Goal: Complete application form: Complete application form

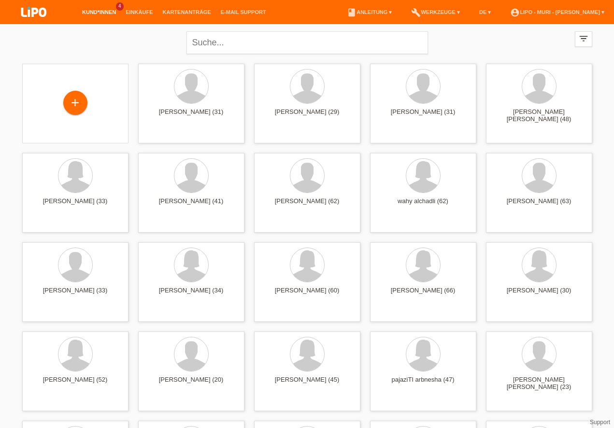
click at [92, 9] on li "Kund*innen 4" at bounding box center [98, 12] width 43 height 25
drag, startPoint x: 97, startPoint y: 14, endPoint x: 102, endPoint y: 16, distance: 5.7
click at [96, 14] on link "Kund*innen" at bounding box center [98, 12] width 43 height 6
click at [92, 13] on link "Kund*innen" at bounding box center [98, 12] width 43 height 6
click at [97, 13] on link "Kund*innen" at bounding box center [98, 12] width 43 height 6
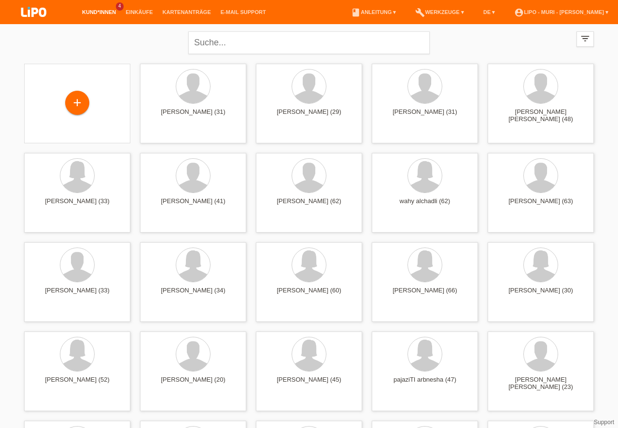
click at [116, 6] on span "4" at bounding box center [120, 6] width 8 height 8
click at [103, 13] on link "Kund*innen" at bounding box center [98, 12] width 43 height 6
click at [95, 9] on li "Kund*innen 4" at bounding box center [98, 12] width 43 height 25
click at [102, 15] on link "Kund*innen" at bounding box center [98, 12] width 43 height 6
click at [102, 14] on link "Kund*innen" at bounding box center [98, 12] width 43 height 6
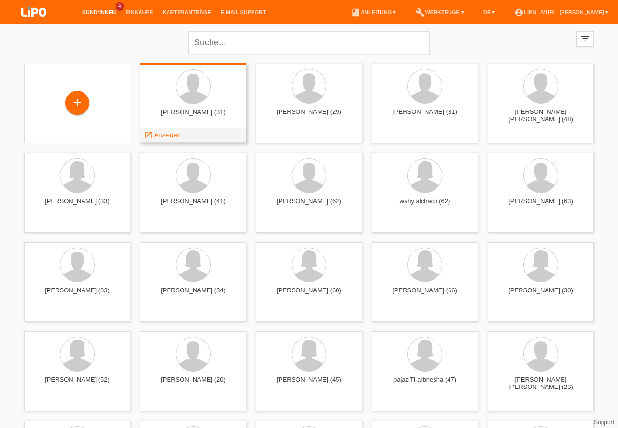
click at [186, 111] on div "[PERSON_NAME] (31)" at bounding box center [193, 116] width 91 height 15
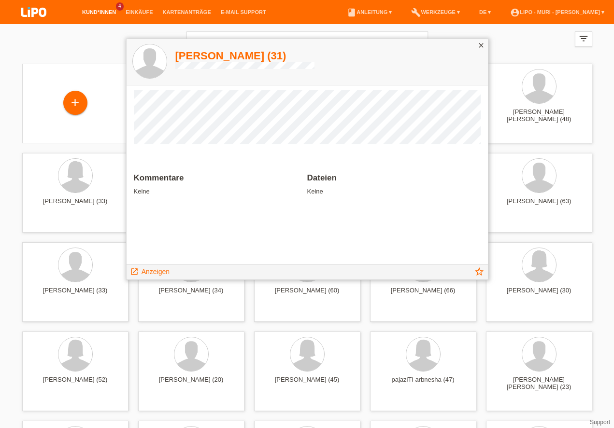
click at [482, 44] on icon "close" at bounding box center [481, 46] width 8 height 8
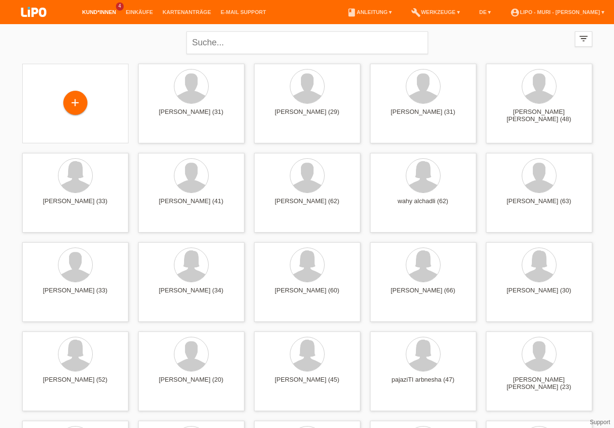
click at [106, 14] on link "Kund*innen" at bounding box center [98, 12] width 43 height 6
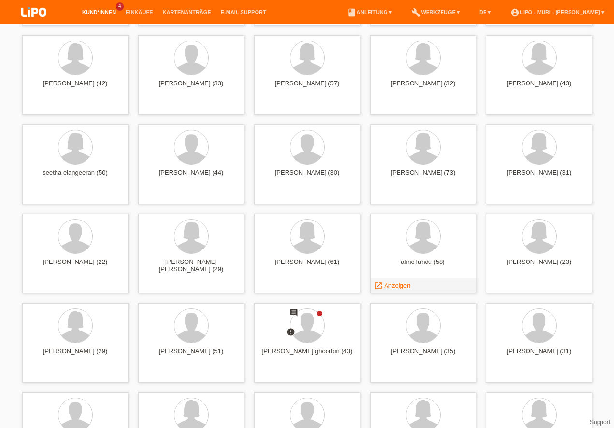
scroll to position [853, 0]
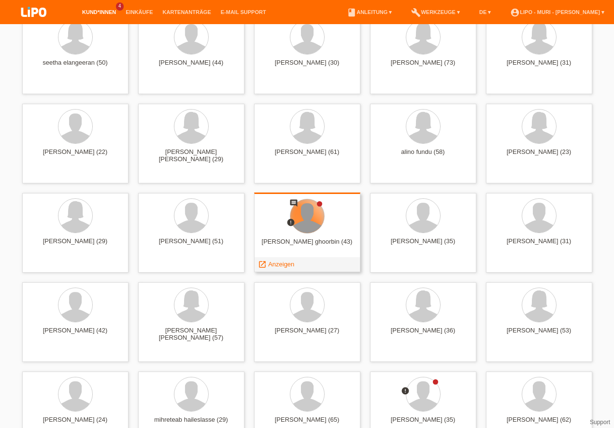
click at [302, 226] on div at bounding box center [307, 216] width 34 height 34
click at [271, 263] on span "Anzeigen" at bounding box center [281, 264] width 26 height 7
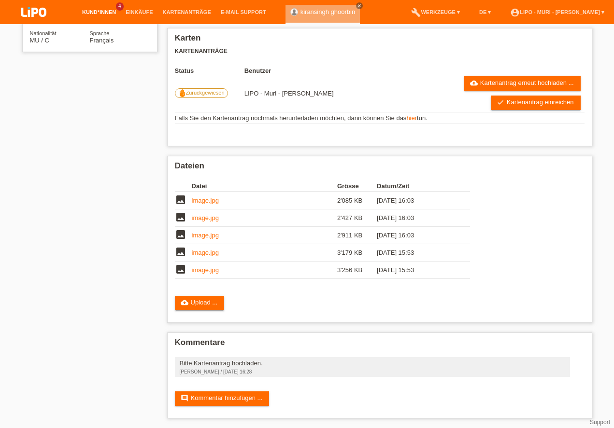
click at [102, 11] on link "Kund*innen" at bounding box center [98, 12] width 43 height 6
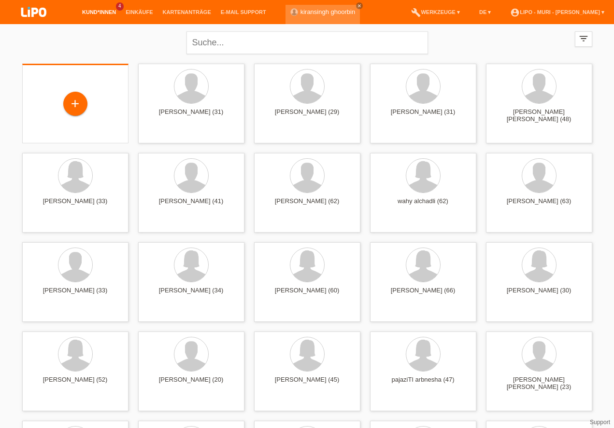
click at [74, 85] on div "+" at bounding box center [75, 104] width 106 height 80
click at [85, 119] on div "+" at bounding box center [75, 104] width 106 height 80
click at [76, 104] on div "+" at bounding box center [75, 104] width 23 height 16
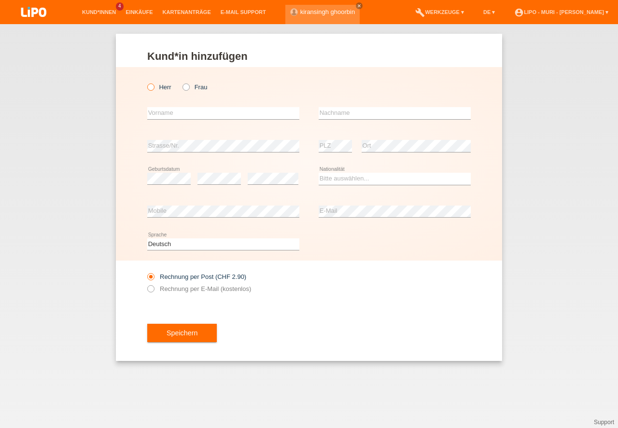
click at [146, 82] on icon at bounding box center [146, 82] width 0 height 0
click at [152, 86] on input "Herr" at bounding box center [150, 87] width 6 height 6
radio input "true"
click at [231, 113] on input "text" at bounding box center [223, 113] width 152 height 12
type input "engin"
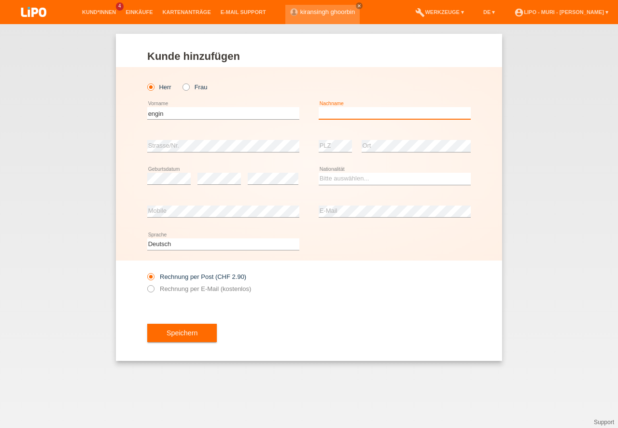
click at [384, 117] on input "text" at bounding box center [395, 113] width 152 height 12
type input "esmer"
click at [341, 178] on select "Bitte auswählen... Schweiz Deutschland Liechtenstein Österreich ------------ Af…" at bounding box center [395, 179] width 152 height 12
select select "TR"
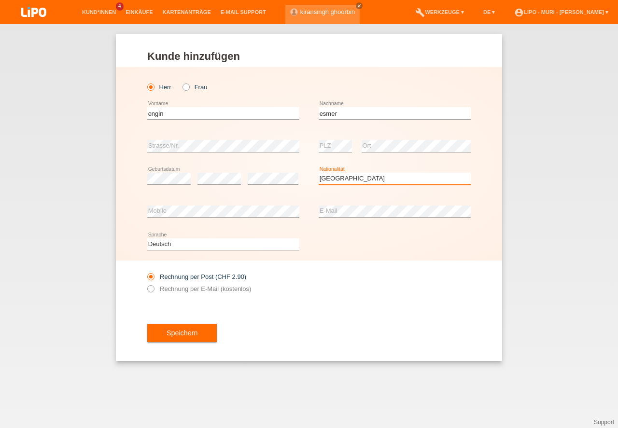
click at [0, 0] on option "Türkei" at bounding box center [0, 0] width 0 height 0
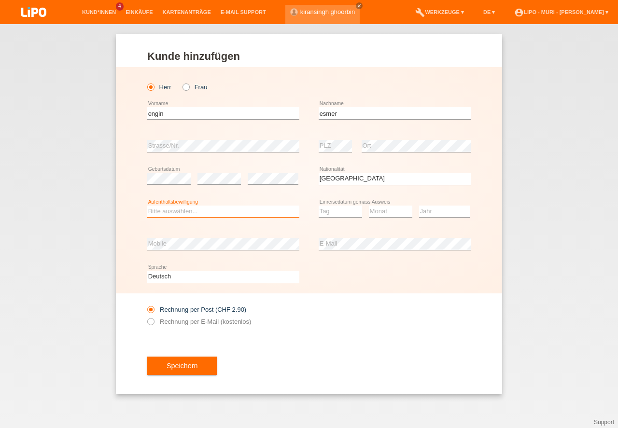
click at [232, 208] on select "Bitte auswählen... C B B - Flüchtlingsstatus Andere" at bounding box center [223, 212] width 152 height 12
select select "B"
click at [0, 0] on option "B" at bounding box center [0, 0] width 0 height 0
click at [348, 213] on select "Tag 01 02 03 04 05 06 07 08 09 10 11" at bounding box center [340, 212] width 43 height 12
select select "29"
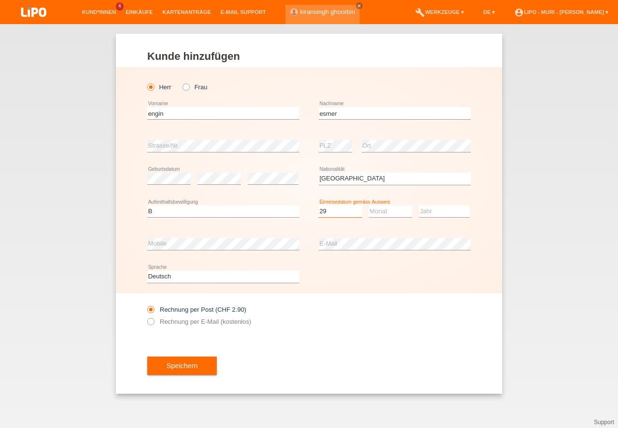
click at [0, 0] on option "29" at bounding box center [0, 0] width 0 height 0
click at [378, 212] on select "Monat 01 02 03 04 05 06 07 08 09 10 11" at bounding box center [390, 212] width 43 height 12
select select "06"
click at [0, 0] on option "06" at bounding box center [0, 0] width 0 height 0
click at [432, 212] on select "Jahr 2025 2024 2023 2022 2021 2020 2019 2018 2017 2016 2015 2014 2013 2012 2011…" at bounding box center [444, 212] width 51 height 12
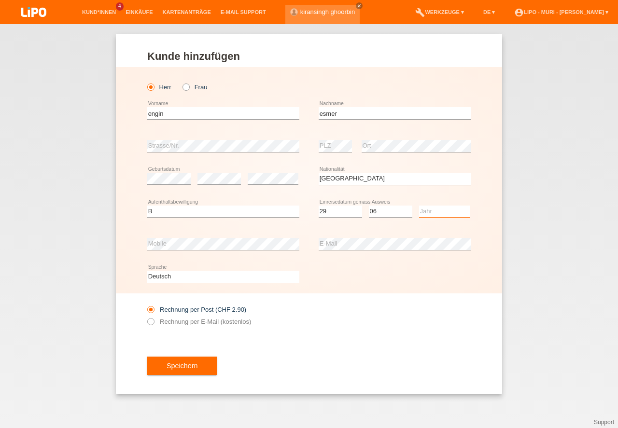
select select "2021"
click at [0, 0] on option "2021" at bounding box center [0, 0] width 0 height 0
click at [169, 371] on button "Speichern" at bounding box center [182, 366] width 70 height 18
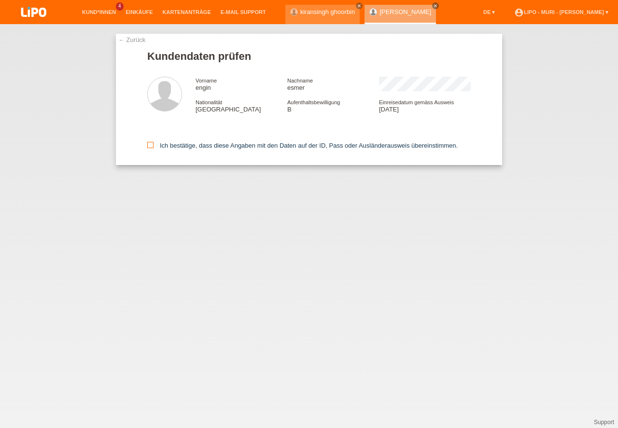
click at [148, 144] on icon at bounding box center [150, 145] width 6 height 6
click at [148, 144] on input "Ich bestätige, dass diese Angaben mit den Daten auf der ID, Pass oder Ausländer…" at bounding box center [150, 145] width 6 height 6
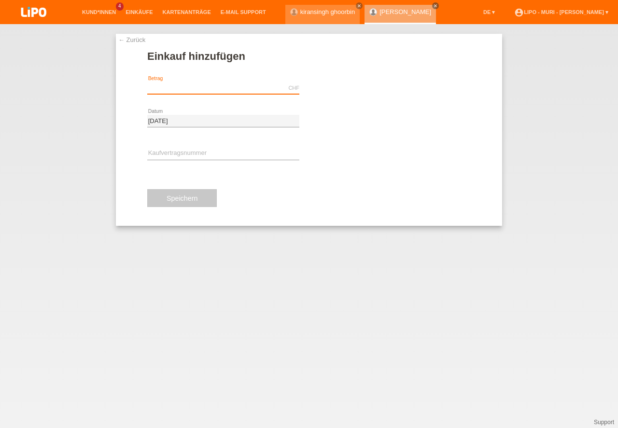
drag, startPoint x: 165, startPoint y: 89, endPoint x: 508, endPoint y: 168, distance: 351.8
click at [166, 89] on input "text" at bounding box center [223, 88] width 152 height 12
type input "1"
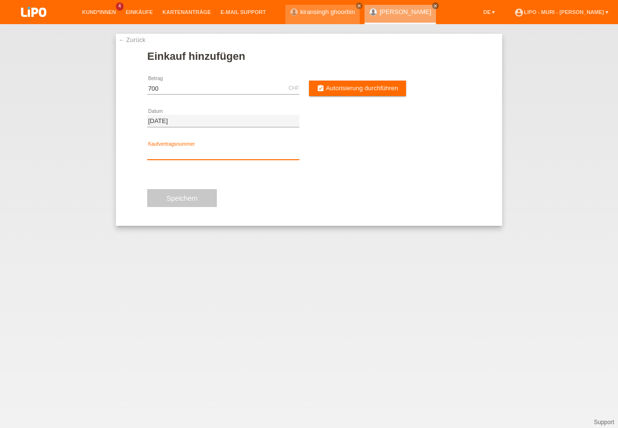
type input "700.00"
click at [183, 153] on input "text" at bounding box center [223, 154] width 152 height 12
type input "v"
type input "V71124"
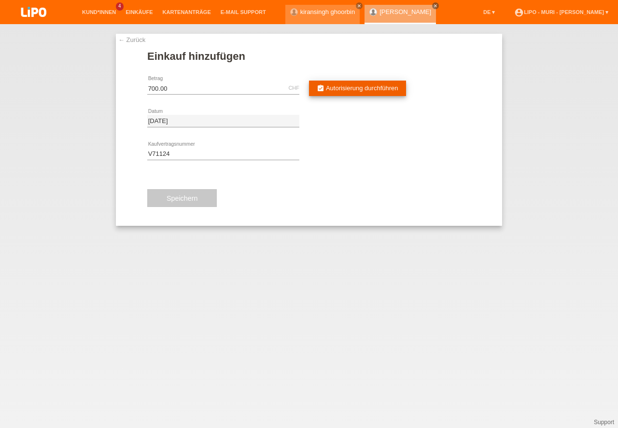
click at [349, 89] on span "Autorisierung durchführen" at bounding box center [362, 88] width 72 height 7
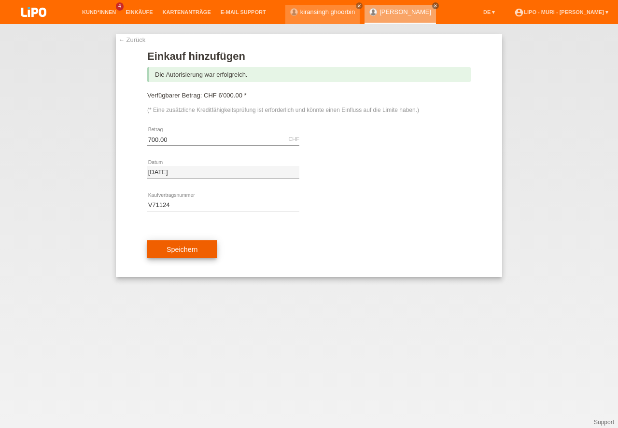
click at [179, 253] on button "Speichern" at bounding box center [182, 250] width 70 height 18
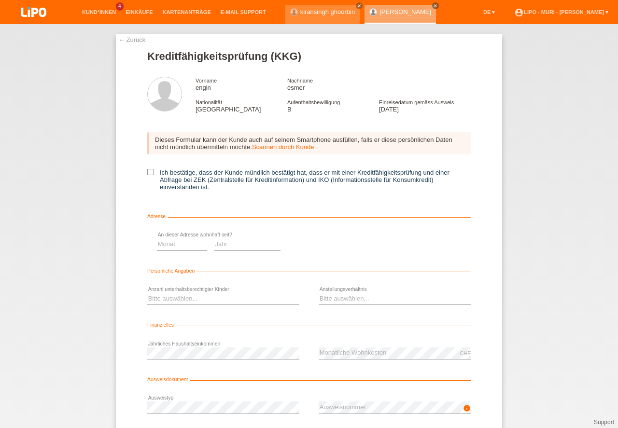
click at [151, 173] on icon at bounding box center [150, 172] width 6 height 6
click at [151, 173] on input "Ich bestätige, dass der Kunde mündlich bestätigt hat, dass er mit einer Kreditf…" at bounding box center [150, 172] width 6 height 6
checkbox input "true"
click at [348, 247] on select "Monat 01 02 03 04 05 06 07 08 09 10" at bounding box center [344, 245] width 50 height 12
drag, startPoint x: 337, startPoint y: 298, endPoint x: 359, endPoint y: 270, distance: 35.0
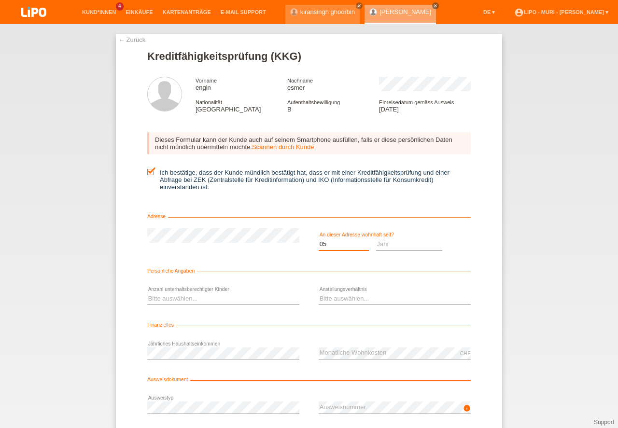
click at [0, 0] on option "05" at bounding box center [0, 0] width 0 height 0
click at [388, 246] on select "Jahr 2025 2024 2023 2022 2021 2020 2019 2018 2017 2016 2015 2014 2013 2012 2011…" at bounding box center [409, 245] width 67 height 12
click at [333, 243] on select "Monat 01 02 03 04 05 06 07 08 09 10" at bounding box center [344, 245] width 50 height 12
click at [335, 247] on select "Monat 01 02 03 04 05 06 07 08 09 10" at bounding box center [344, 245] width 50 height 12
select select "06"
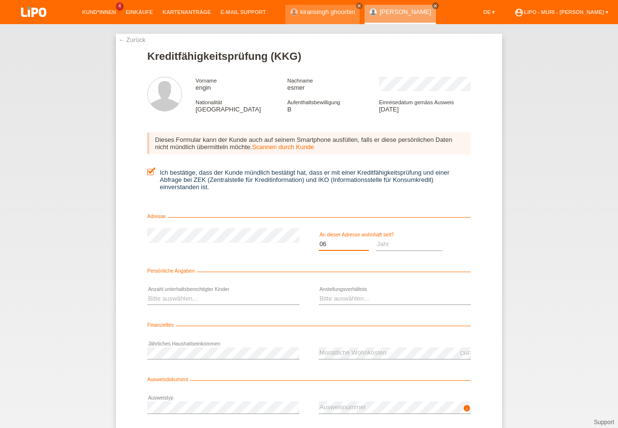
click at [0, 0] on option "06" at bounding box center [0, 0] width 0 height 0
click at [383, 247] on select "Jahr 2025 2024 2023 2022 2021 2020 2019 2018 2017 2016 2015 2014 2013 2012 2011…" at bounding box center [409, 245] width 67 height 12
select select "2021"
click at [0, 0] on option "2021" at bounding box center [0, 0] width 0 height 0
click at [194, 299] on select "Bitte auswählen... 0 1 2 3 4 5 6 7 8 9" at bounding box center [223, 299] width 152 height 12
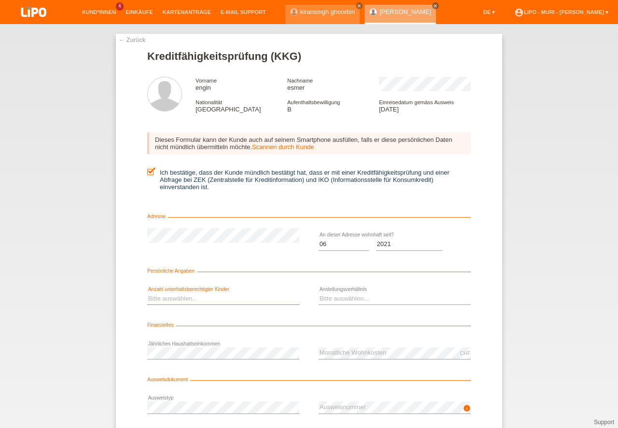
select select "0"
click at [0, 0] on option "0" at bounding box center [0, 0] width 0 height 0
click at [362, 297] on select "Bitte auswählen... Unbefristet Befristet Lehrling/Student Pensioniert Nicht arb…" at bounding box center [395, 299] width 152 height 12
click at [479, 14] on link "DE ▾" at bounding box center [489, 12] width 21 height 6
click at [450, 38] on span "Français" at bounding box center [454, 37] width 27 height 12
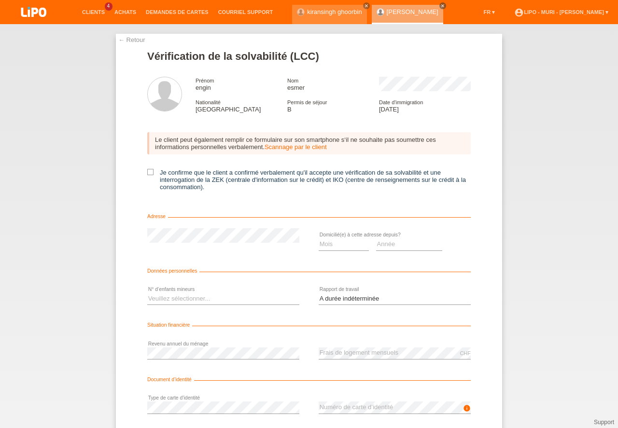
select select "UNLIMITED"
click at [0, 0] on option "A durée indéterminée" at bounding box center [0, 0] width 0 height 0
click at [150, 173] on icon at bounding box center [150, 172] width 6 height 6
click at [150, 173] on input "Je confirme que le client a confirmé verbalement qu'il accepte une vérification…" at bounding box center [150, 172] width 6 height 6
checkbox input "true"
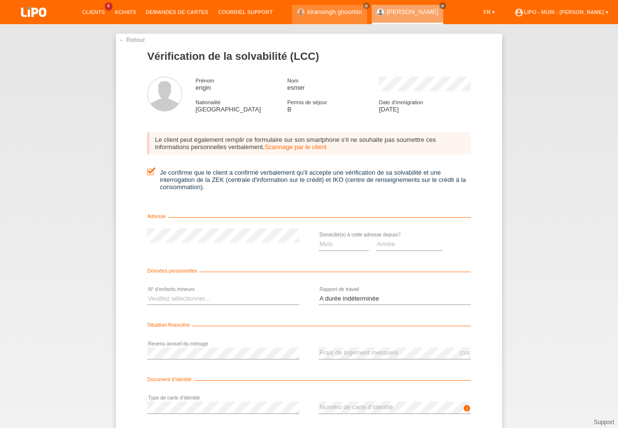
click at [501, 370] on div "← Retour Vérification de la solvabilité (LCC) Prénom engin Nom esmer Nationalit…" at bounding box center [309, 226] width 618 height 404
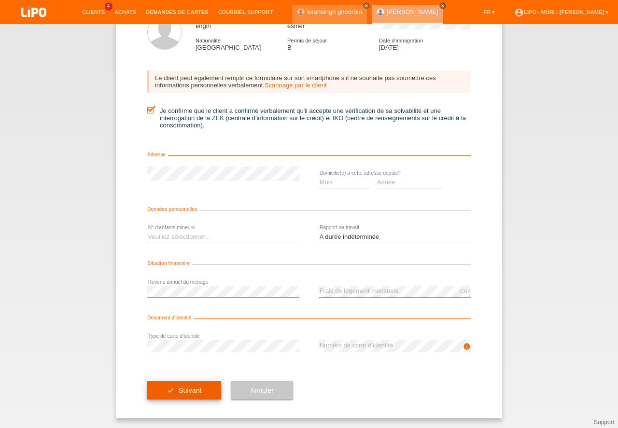
click at [173, 394] on button "check Suivant" at bounding box center [184, 391] width 74 height 18
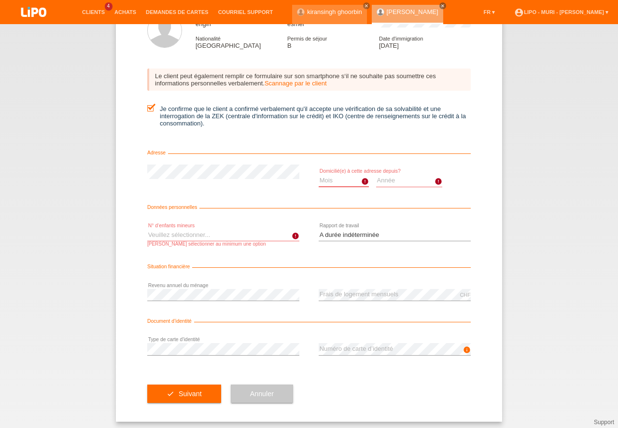
click at [345, 180] on select "Mois 01 02 03 04 05 06 07 08 09 10" at bounding box center [344, 181] width 50 height 12
select select "06"
click at [0, 0] on option "06" at bounding box center [0, 0] width 0 height 0
click at [392, 175] on select "Année 2025 2024 2023 2022 2021 2020 2019 2018 2017 2016 2015 2014 2013 2012 201…" at bounding box center [409, 181] width 67 height 12
select select "2021"
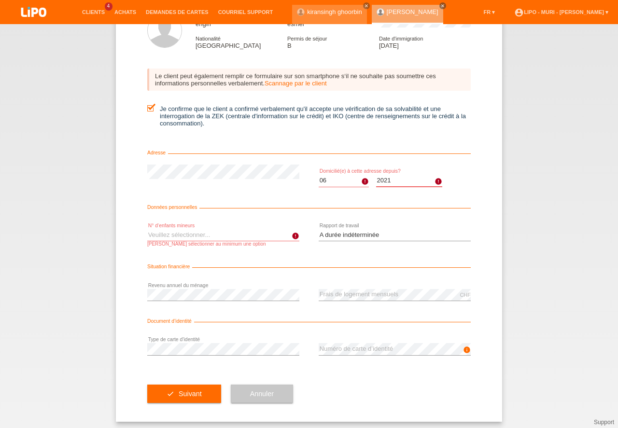
click at [0, 0] on option "2021" at bounding box center [0, 0] width 0 height 0
click at [158, 235] on select "Veuillez sélectionner... 0 1 2 3 4 5 6 7 8 9" at bounding box center [223, 235] width 152 height 12
select select "0"
click at [0, 0] on option "0" at bounding box center [0, 0] width 0 height 0
click at [434, 264] on form "Vérification de la solvabilité (LCC) Prénom engin Nom esmer Nationalité Turquie…" at bounding box center [309, 203] width 324 height 435
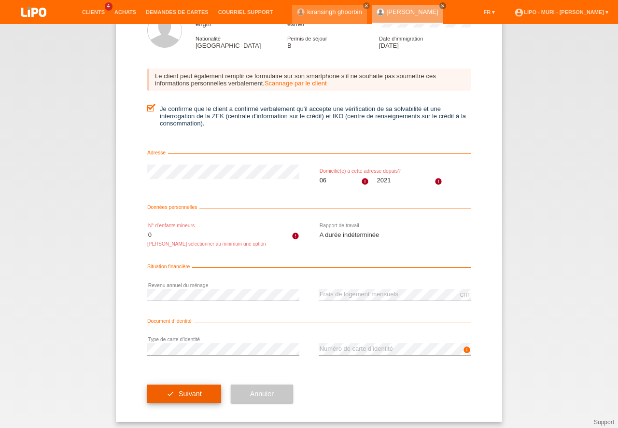
click at [185, 398] on button "check Suivant" at bounding box center [184, 394] width 74 height 18
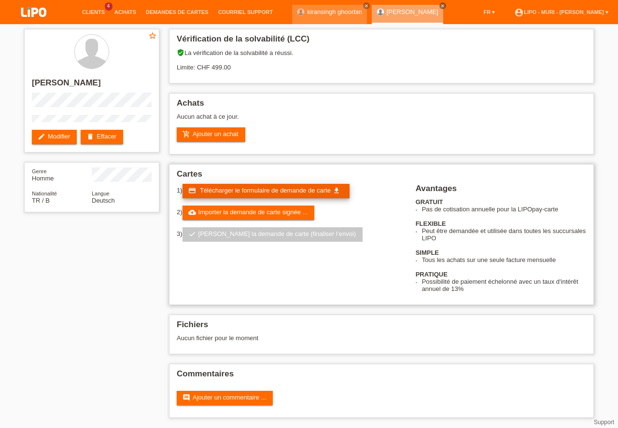
click at [218, 190] on span "Télécharger le formulaire de demande de carte" at bounding box center [265, 190] width 131 height 7
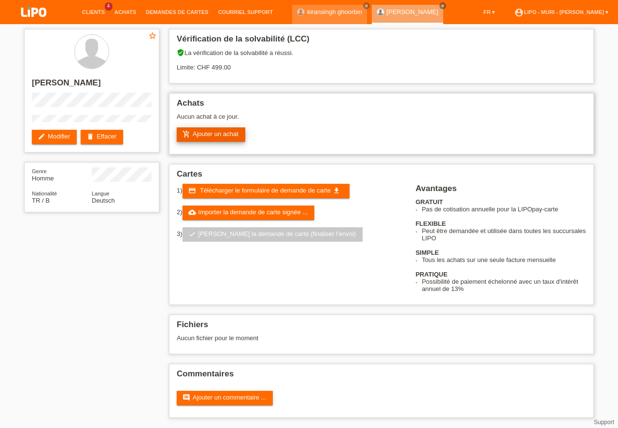
click at [226, 136] on link "add_shopping_cart Ajouter un achat" at bounding box center [211, 135] width 69 height 14
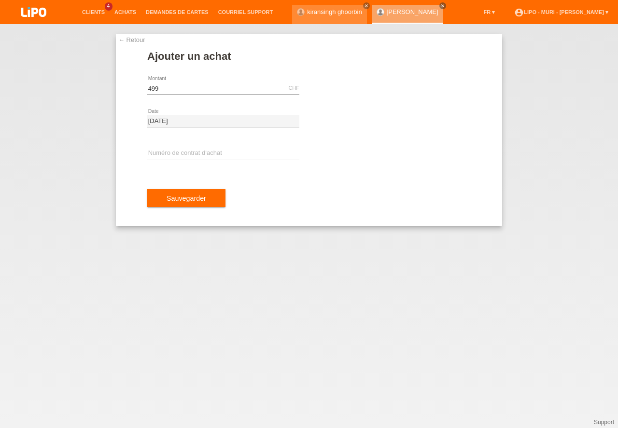
type input "499.00"
click at [155, 145] on div "error Numéro de contrat d‘achat" at bounding box center [223, 154] width 152 height 33
click at [155, 146] on div "error Numéro de contrat d‘achat" at bounding box center [223, 154] width 152 height 33
click at [155, 153] on input "text" at bounding box center [223, 154] width 152 height 12
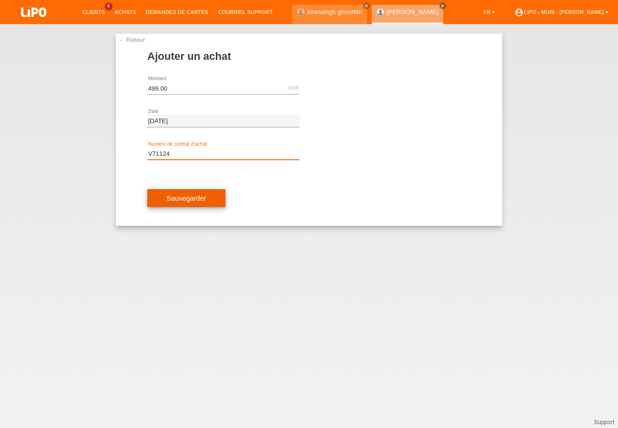
type input "V71124"
click at [193, 198] on button "Sauvegarder" at bounding box center [186, 198] width 78 height 18
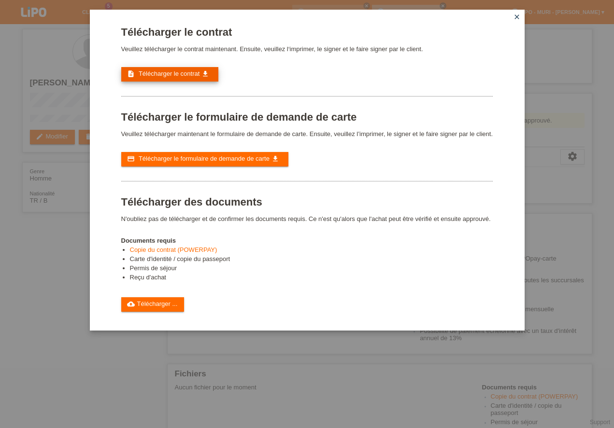
click at [175, 72] on span "Télécharger le contrat" at bounding box center [169, 73] width 61 height 7
click at [314, 156] on div "credit_card Télécharger le formulaire de demande de carte get_app" at bounding box center [307, 159] width 372 height 14
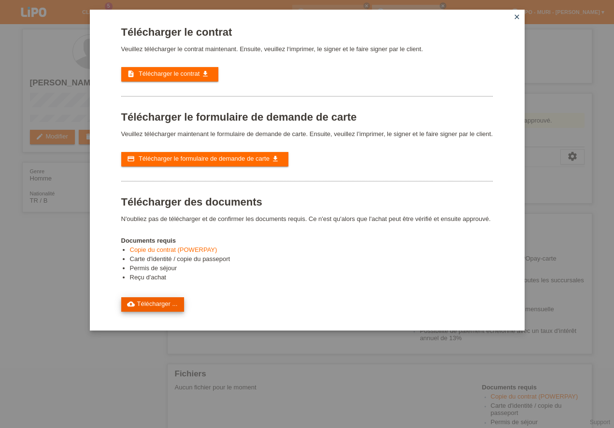
click at [179, 302] on link "cloud_upload Télécharger ..." at bounding box center [152, 305] width 63 height 14
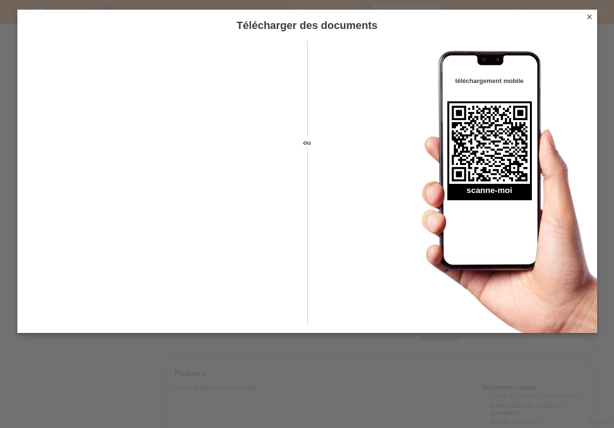
click at [591, 15] on icon "close" at bounding box center [589, 17] width 8 height 8
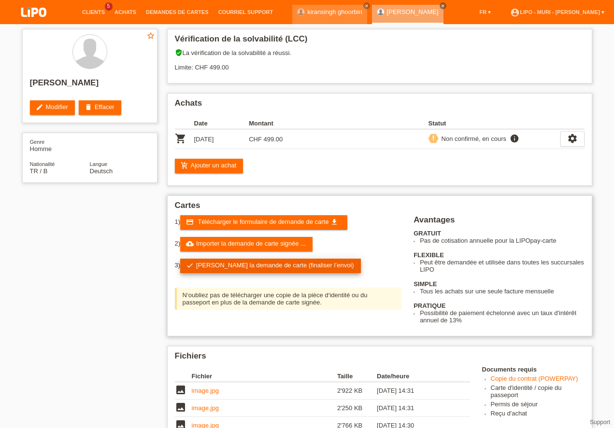
click at [199, 265] on link "check Soumettre la demande de carte (finaliser l’envoi)" at bounding box center [270, 266] width 181 height 14
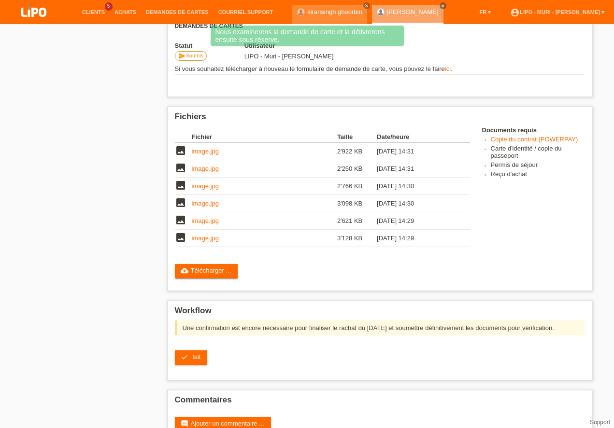
scroll to position [218, 0]
click at [189, 351] on link "check fait" at bounding box center [191, 358] width 33 height 14
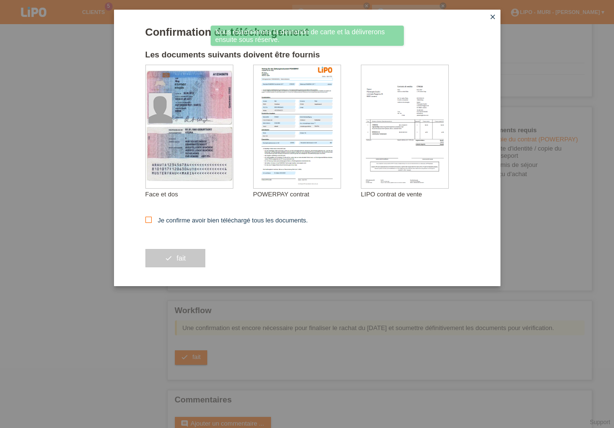
click at [150, 219] on icon at bounding box center [148, 220] width 6 height 6
click at [150, 219] on input "Je confirme avoir bien téléchargé tous les documents." at bounding box center [148, 220] width 6 height 6
checkbox input "true"
click at [173, 257] on button "check fait" at bounding box center [175, 258] width 60 height 18
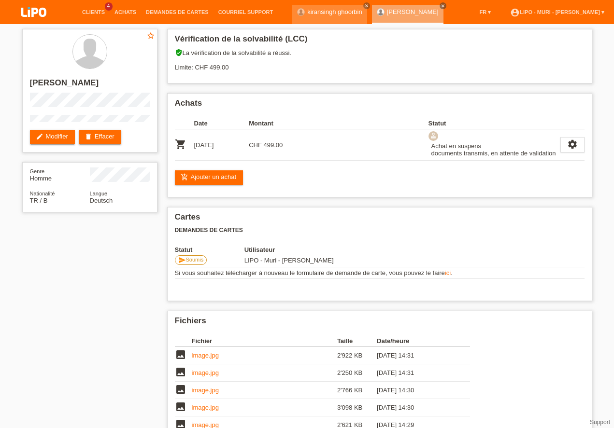
click at [128, 294] on div "star_border [PERSON_NAME] edit Modifier delete Effacer Genre Homme Nationalité …" at bounding box center [307, 296] width 580 height 545
